Goal: Information Seeking & Learning: Compare options

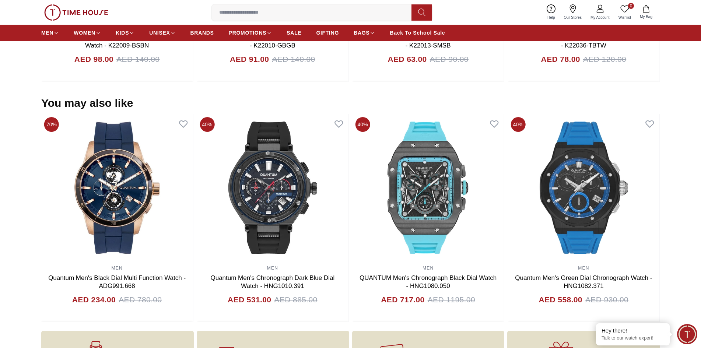
scroll to position [663, 0]
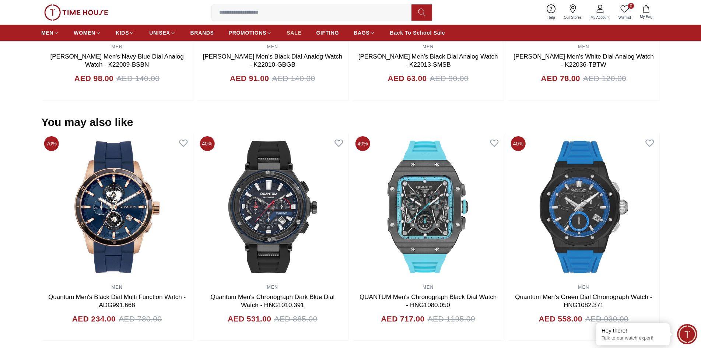
click at [293, 31] on span "SALE" at bounding box center [294, 32] width 15 height 7
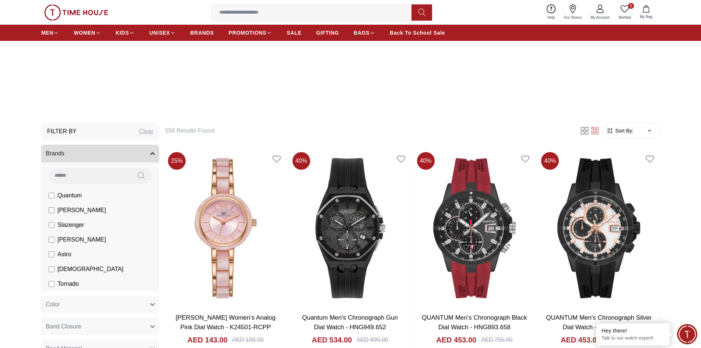
scroll to position [184, 0]
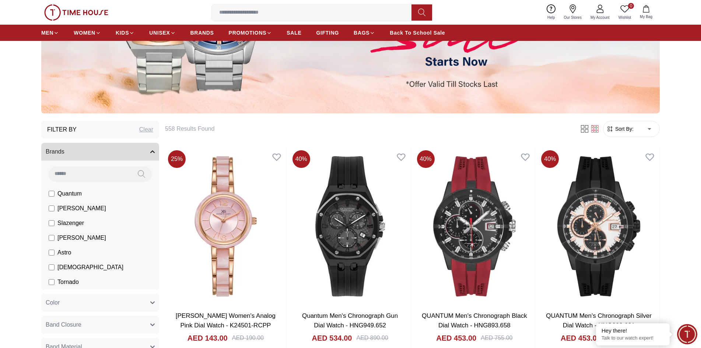
click at [93, 174] on input at bounding box center [90, 173] width 82 height 15
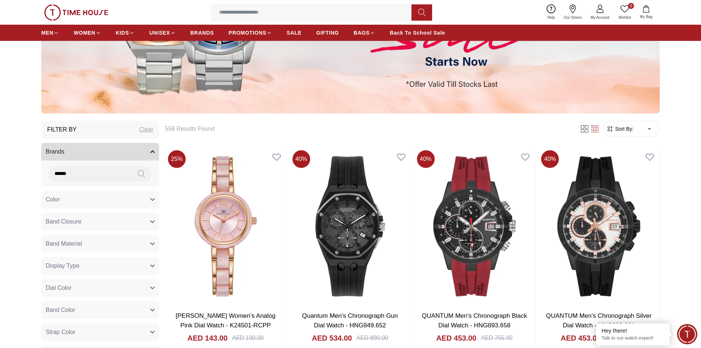
drag, startPoint x: 89, startPoint y: 173, endPoint x: 41, endPoint y: 165, distance: 48.1
click at [41, 165] on div "******" at bounding box center [100, 174] width 118 height 26
type input "******"
click at [141, 176] on icon at bounding box center [141, 174] width 7 height 8
click at [141, 173] on icon at bounding box center [141, 174] width 7 height 8
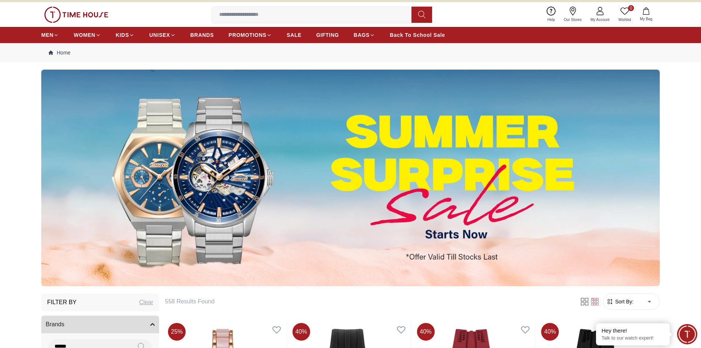
scroll to position [0, 0]
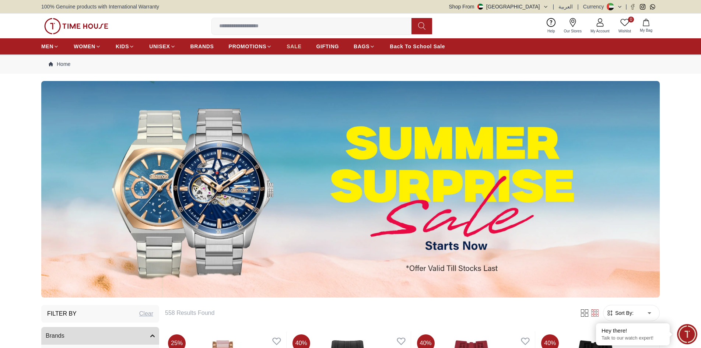
click at [292, 46] on span "SALE" at bounding box center [294, 46] width 15 height 7
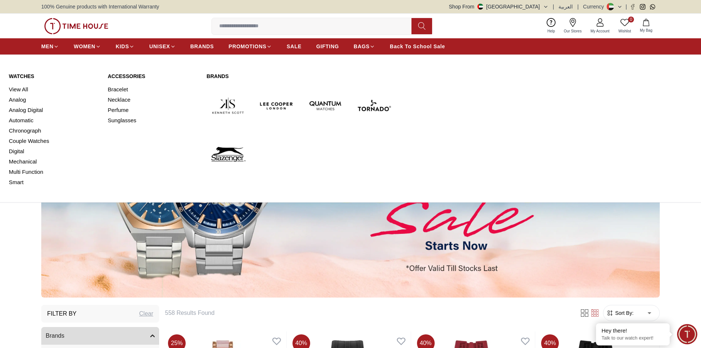
click at [24, 91] on link "View All" at bounding box center [54, 89] width 90 height 10
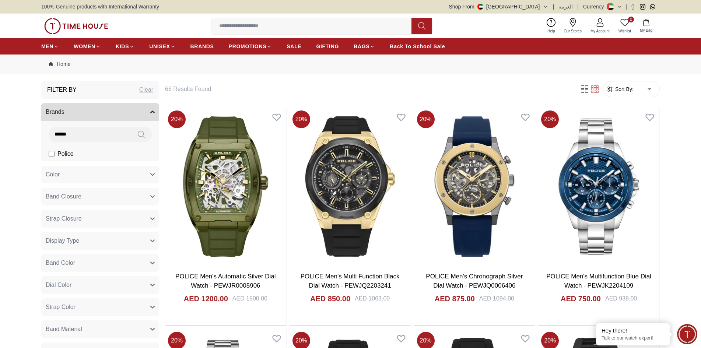
click at [632, 91] on span "Sort By:" at bounding box center [624, 88] width 20 height 7
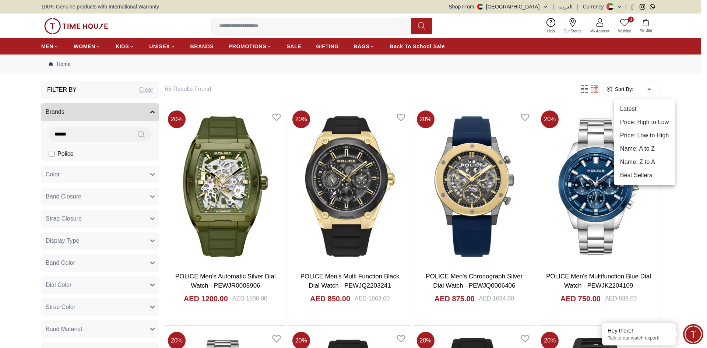
click at [644, 138] on li "Price: Low to High" at bounding box center [644, 135] width 61 height 13
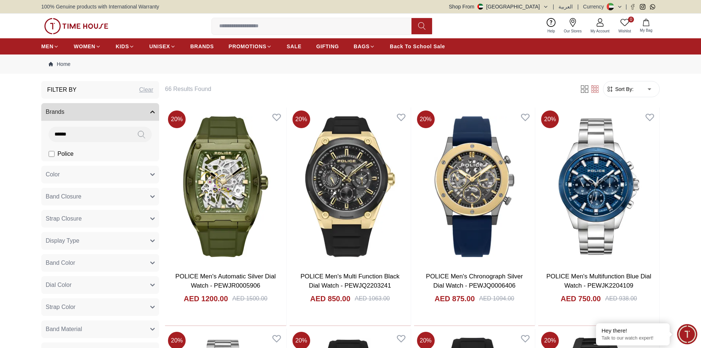
type input "*"
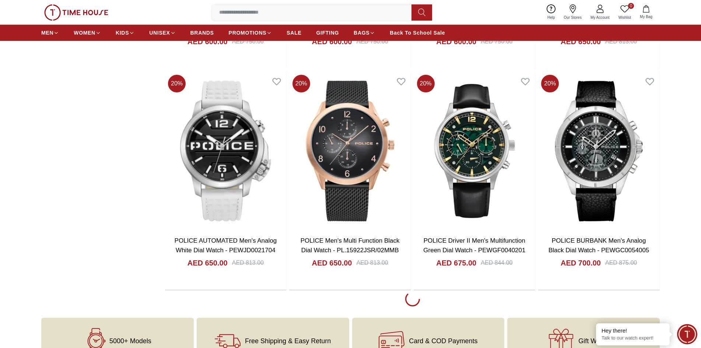
scroll to position [1068, 0]
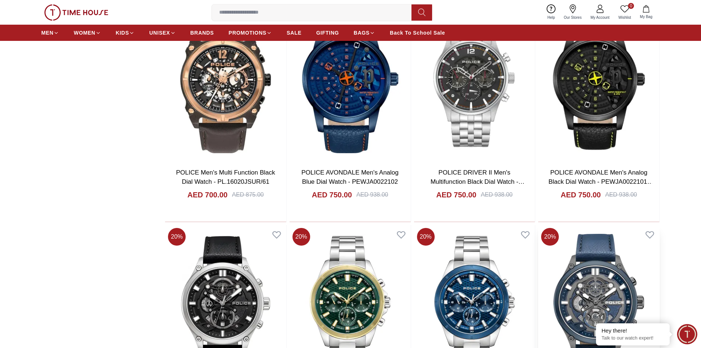
scroll to position [1510, 0]
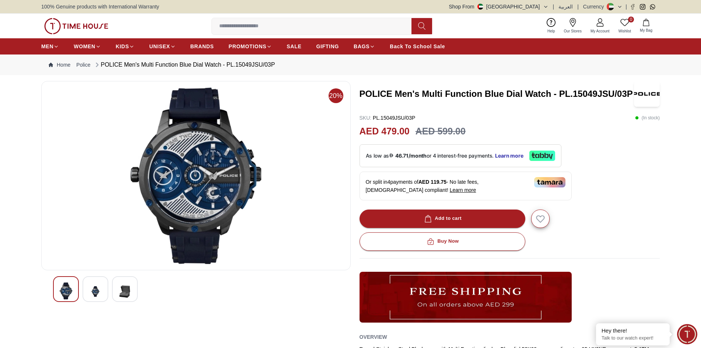
click at [98, 291] on img at bounding box center [95, 291] width 13 height 18
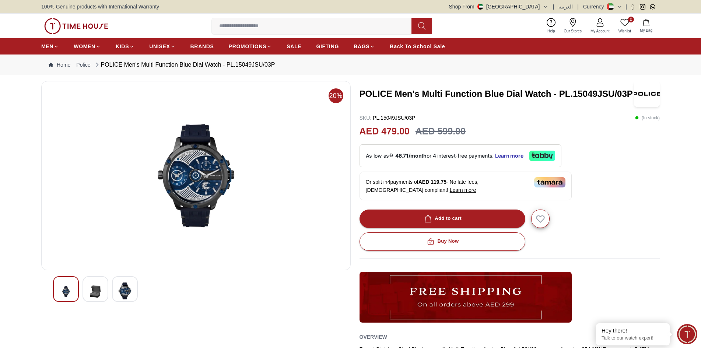
click at [199, 161] on img at bounding box center [196, 175] width 297 height 177
click at [63, 285] on img at bounding box center [65, 291] width 13 height 18
click at [196, 178] on img at bounding box center [196, 175] width 297 height 177
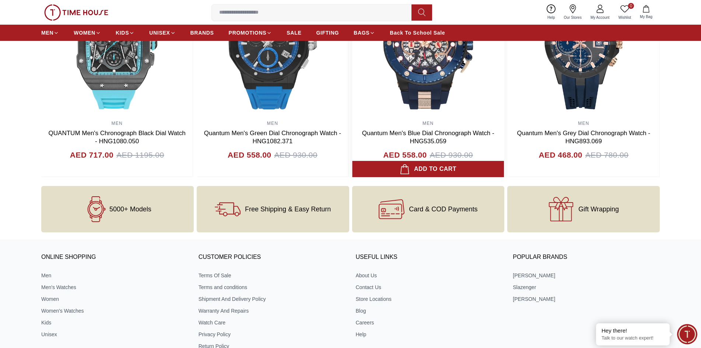
scroll to position [663, 0]
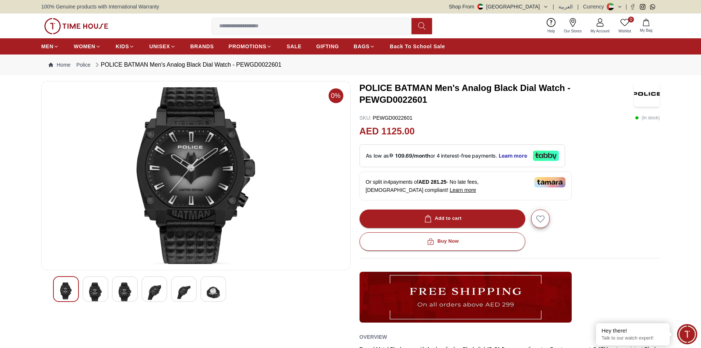
click at [545, 7] on button "Shop From UAE" at bounding box center [498, 6] width 99 height 7
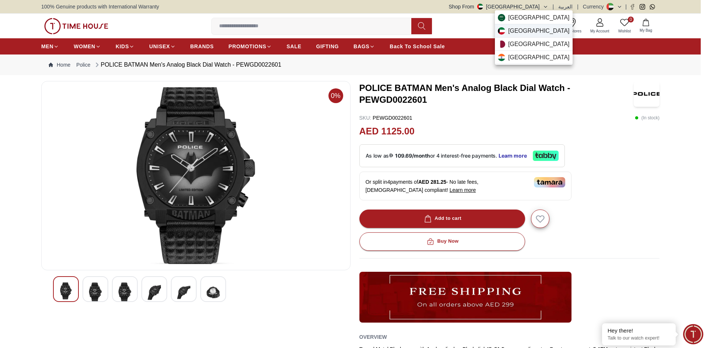
click at [535, 29] on div "Kuwait" at bounding box center [534, 30] width 78 height 13
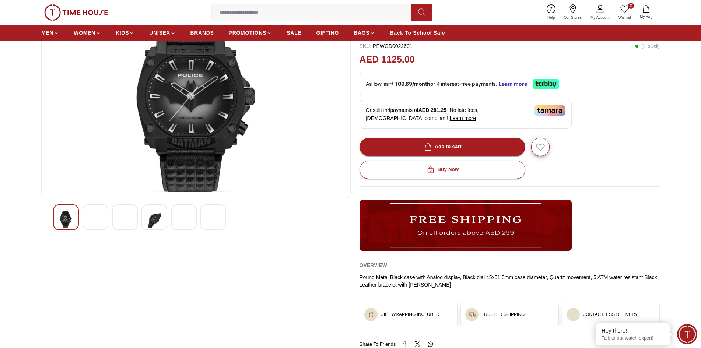
scroll to position [74, 0]
